Goal: Check status: Check status

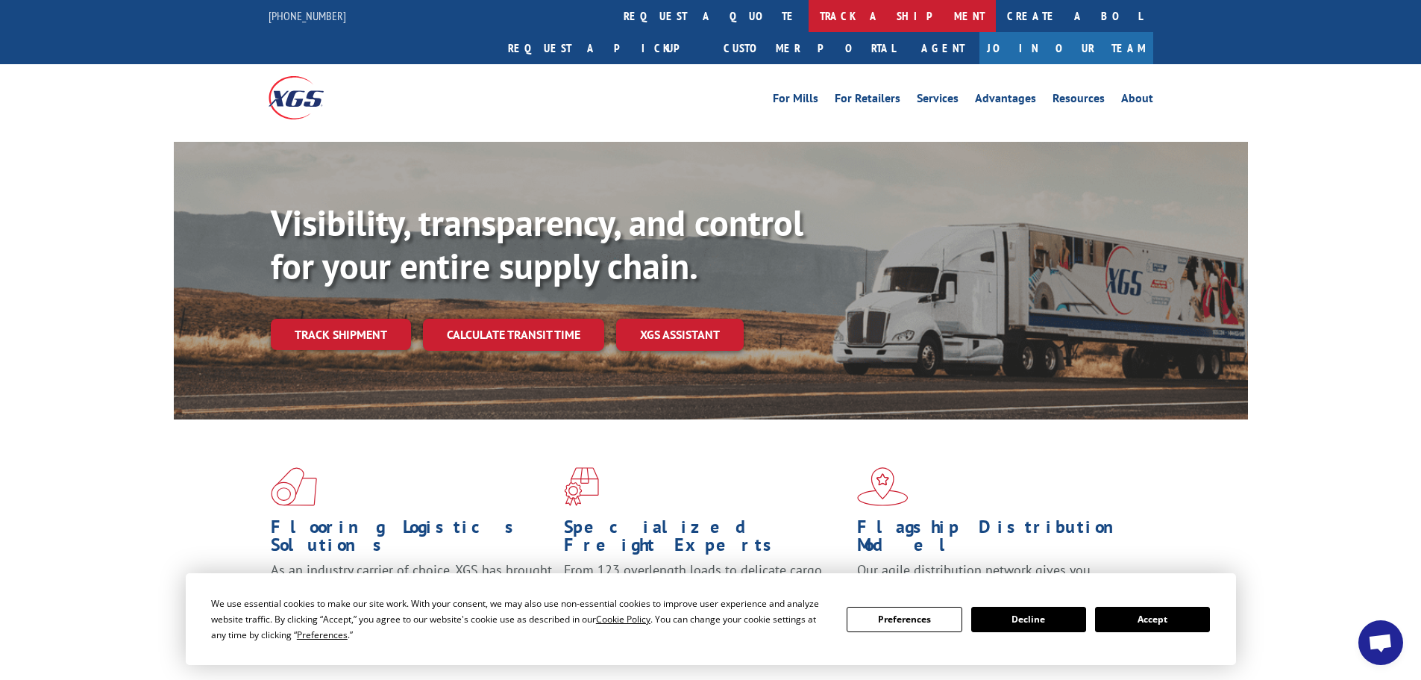
click at [809, 26] on link "track a shipment" at bounding box center [902, 16] width 187 height 32
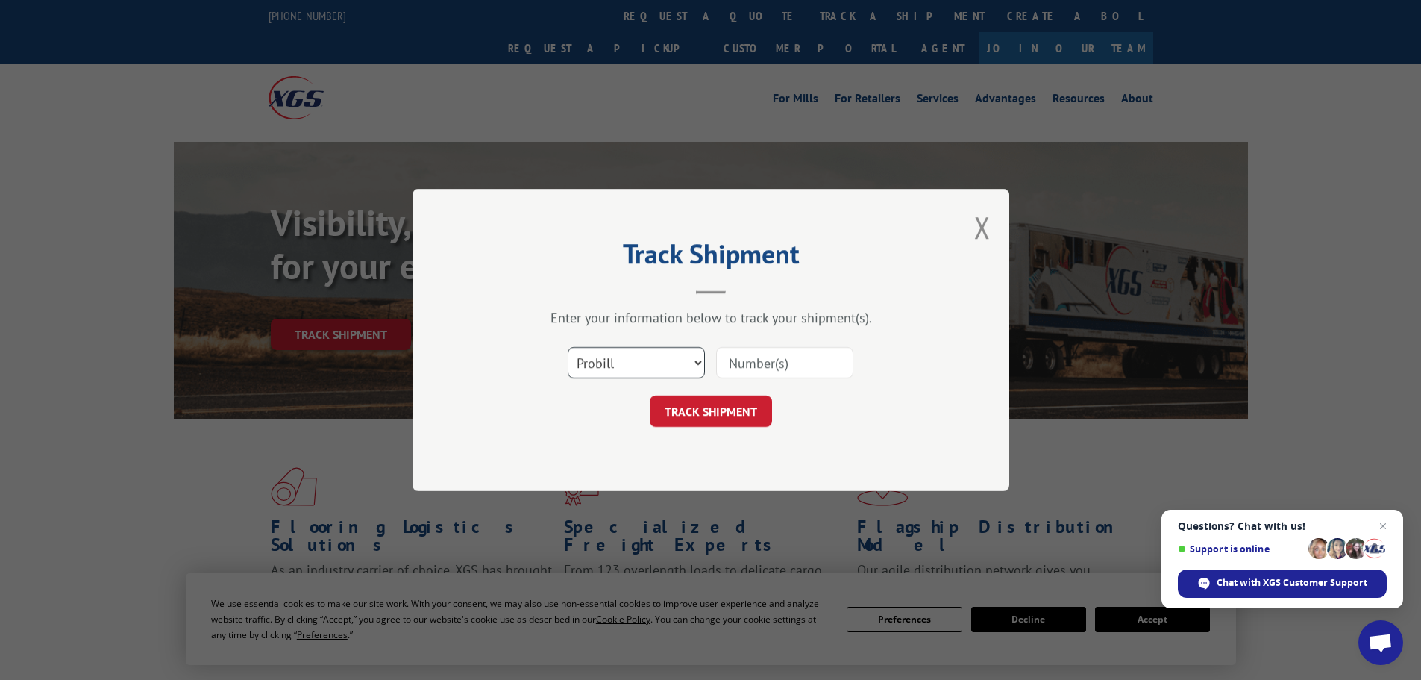
click at [650, 369] on select "Select category... Probill BOL PO" at bounding box center [636, 362] width 137 height 31
select select "bol"
click at [568, 347] on select "Select category... Probill BOL PO" at bounding box center [636, 362] width 137 height 31
click at [725, 363] on input at bounding box center [784, 362] width 137 height 31
paste input "5983944"
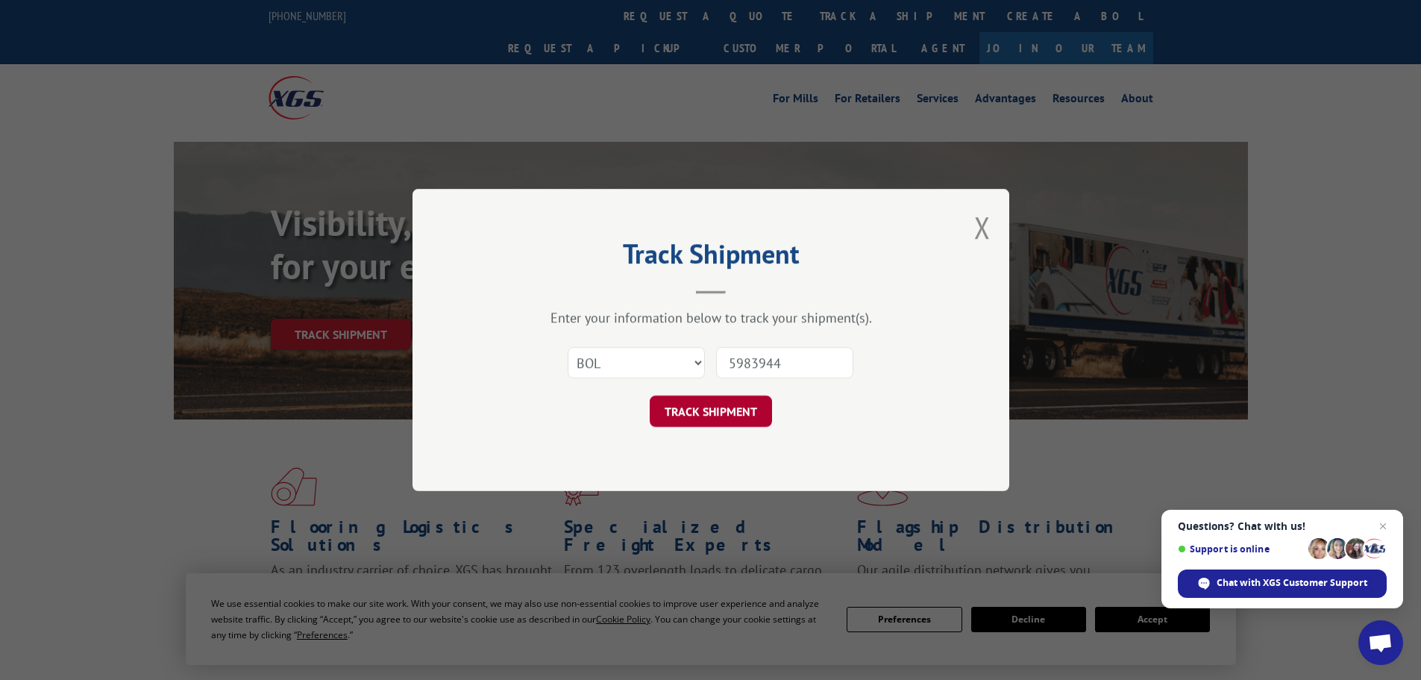
type input "5983944"
click at [691, 417] on button "TRACK SHIPMENT" at bounding box center [711, 410] width 122 height 31
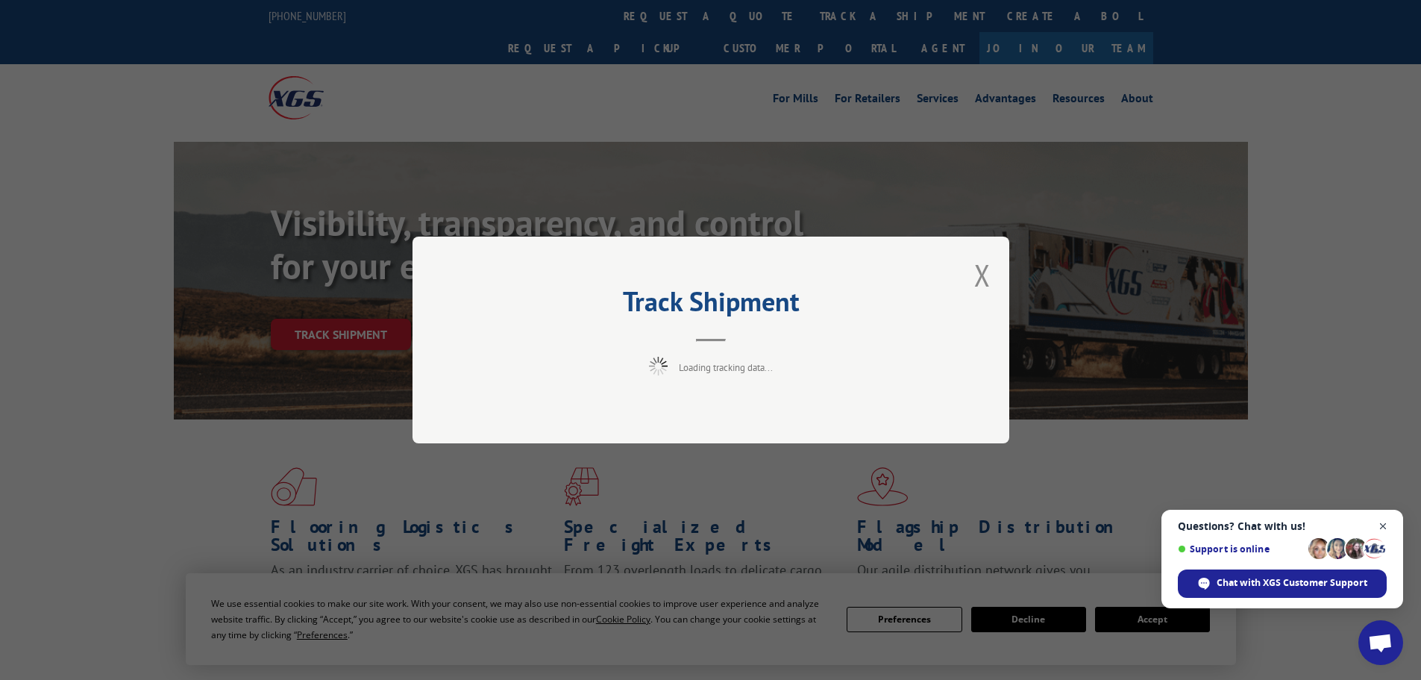
click at [1387, 527] on span "Open chat" at bounding box center [1383, 526] width 19 height 19
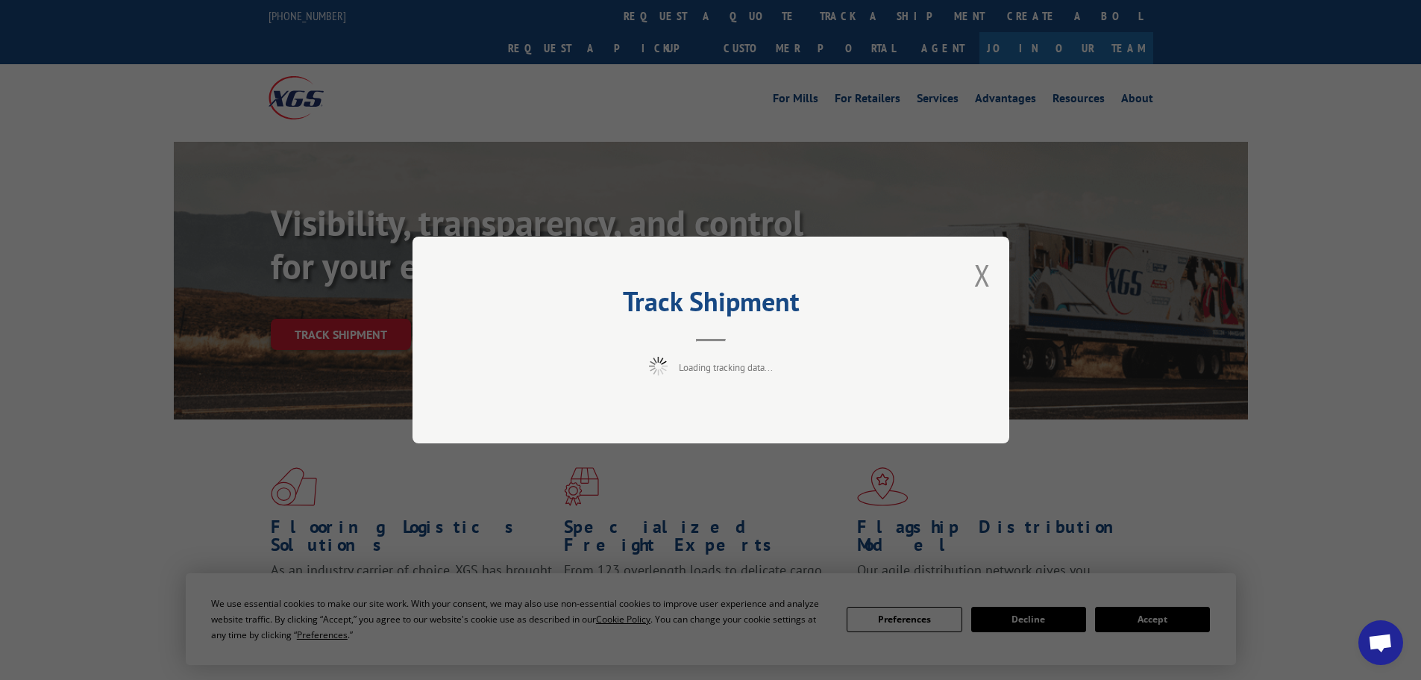
click at [1159, 624] on div "Track Shipment Loading tracking data..." at bounding box center [710, 340] width 1421 height 680
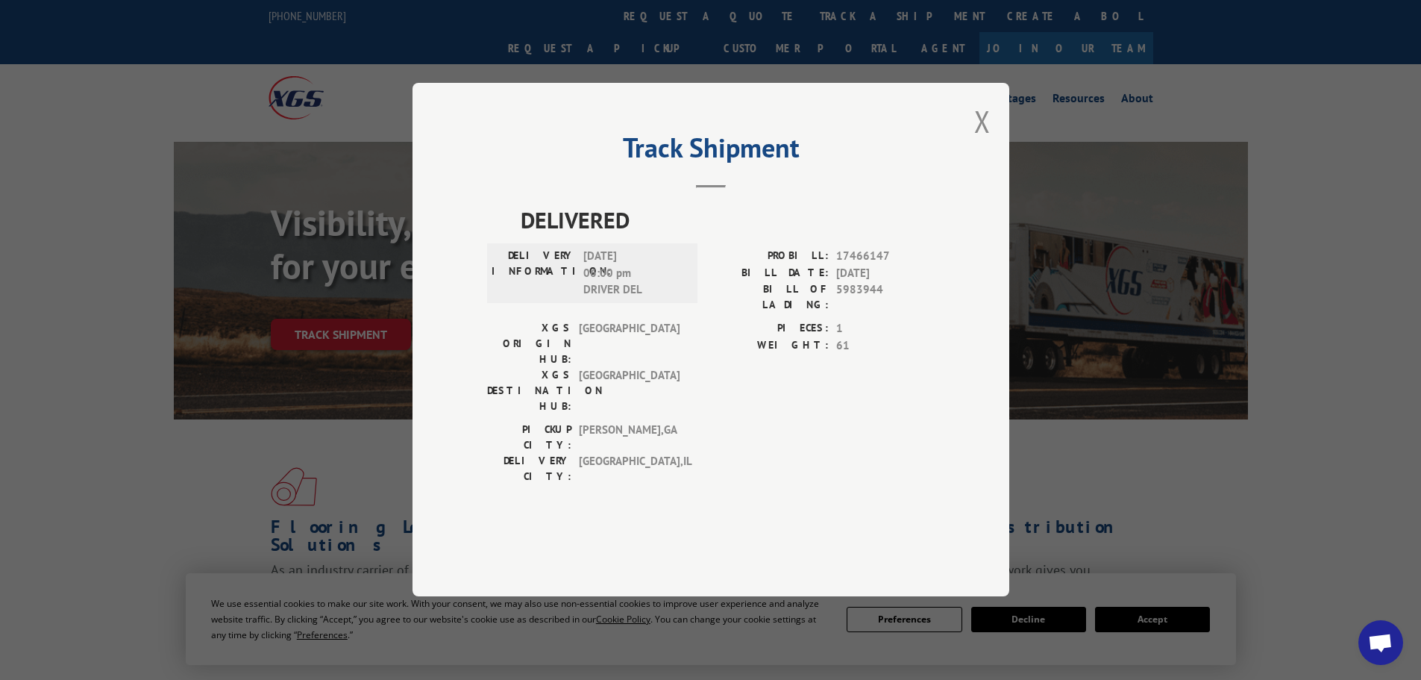
click at [1161, 621] on div "Track Shipment DELIVERED DELIVERY INFORMATION: [DATE] 06:00 pm DRIVER DEL PROBI…" at bounding box center [710, 340] width 1421 height 680
click at [760, 426] on div "PICKUP CITY: [GEOGRAPHIC_DATA] , [GEOGRAPHIC_DATA]: [GEOGRAPHIC_DATA] , [GEOGRA…" at bounding box center [711, 457] width 448 height 70
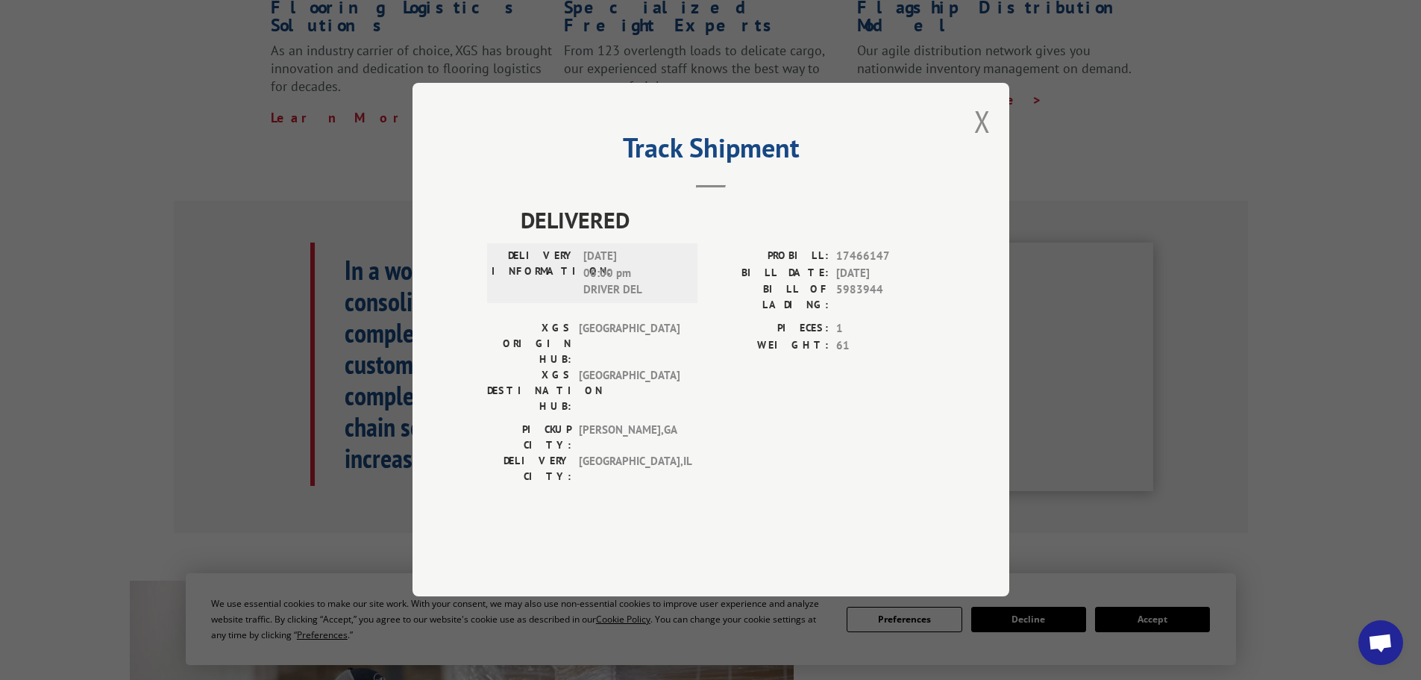
scroll to position [647, 0]
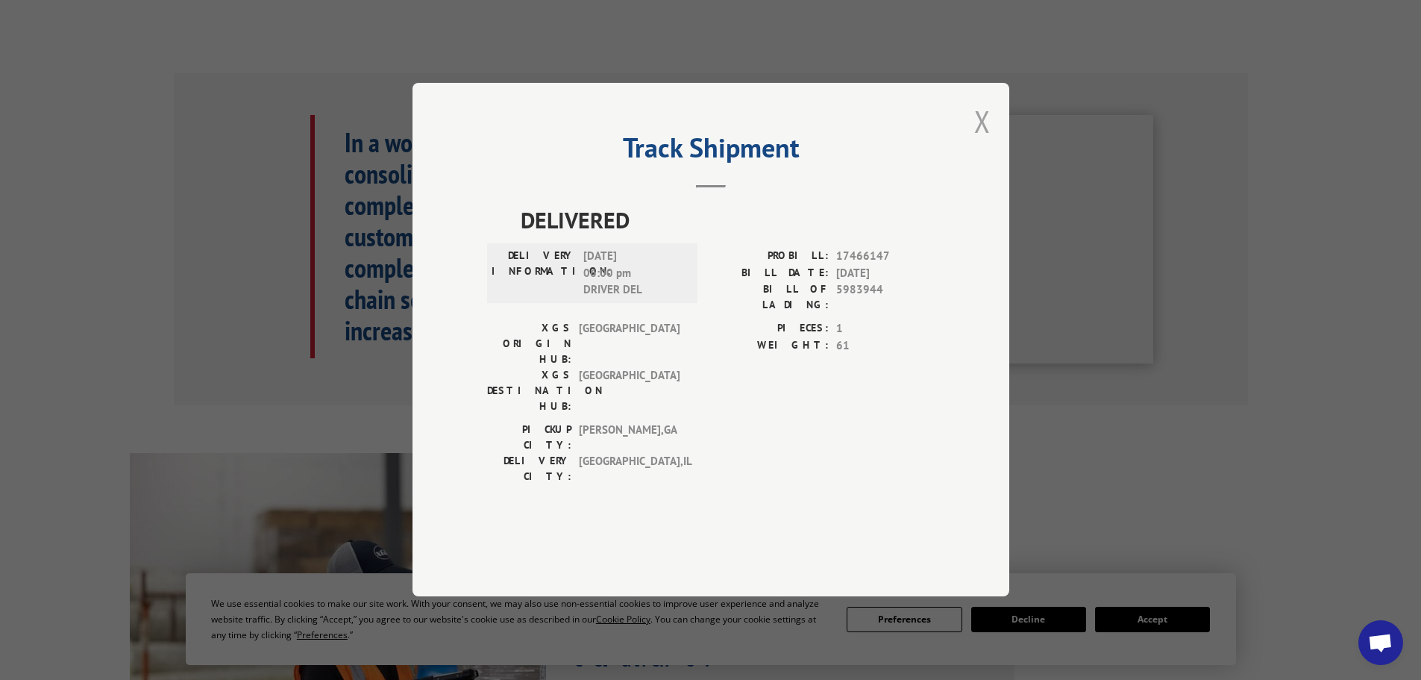
click at [976, 141] on button "Close modal" at bounding box center [982, 121] width 16 height 40
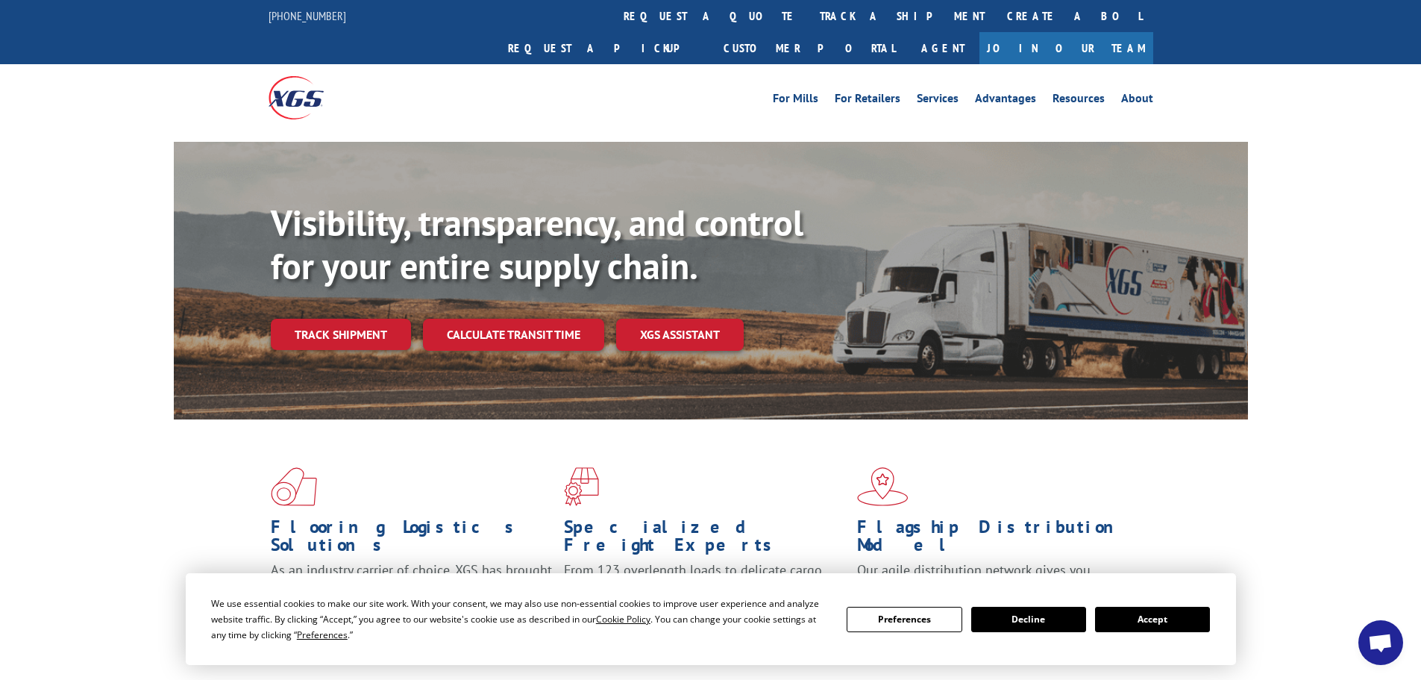
click at [1170, 616] on button "Accept" at bounding box center [1152, 618] width 115 height 25
